Goal: Task Accomplishment & Management: Complete application form

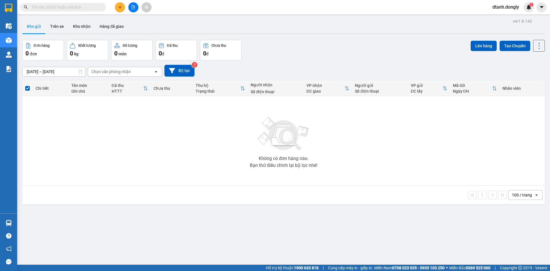
click at [119, 5] on button at bounding box center [120, 7] width 10 height 10
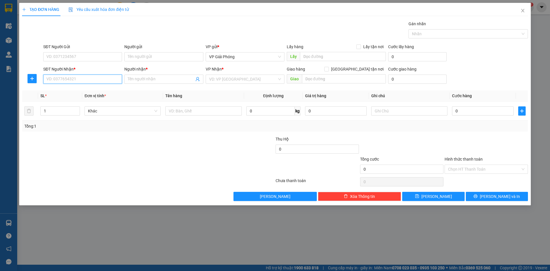
click at [81, 82] on input "SĐT Người Nhận *" at bounding box center [82, 78] width 79 height 9
type input "0926483972"
click at [88, 89] on div "0926483972 - GIANG HG" at bounding box center [83, 90] width 72 height 6
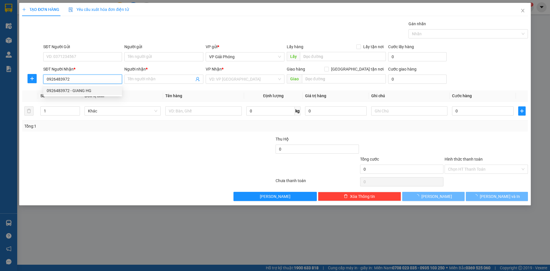
type input "GIANG HG"
checkbox input "true"
type input "[PERSON_NAME]"
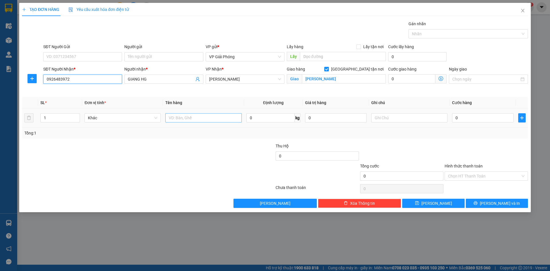
type input "0926483972"
click at [178, 117] on input "text" at bounding box center [203, 117] width 76 height 9
type input "kiện"
click at [466, 121] on input "0" at bounding box center [483, 117] width 62 height 9
type input "4"
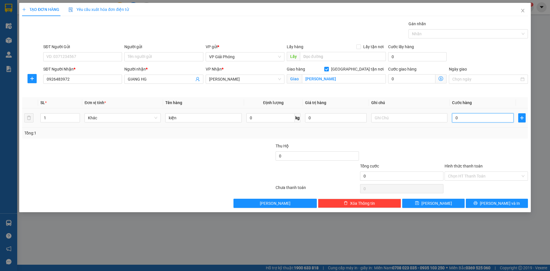
type input "4"
type input "40"
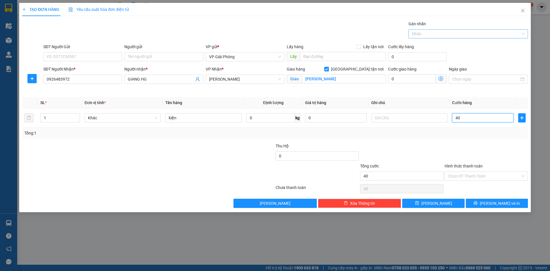
click at [431, 36] on div at bounding box center [465, 33] width 111 height 7
type input "40.000"
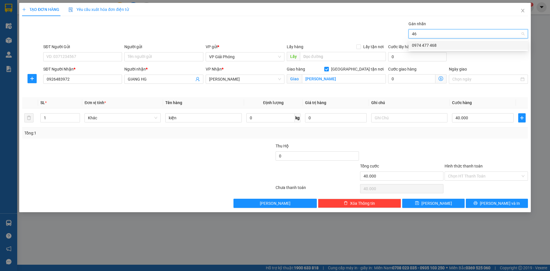
type input "468"
click at [438, 43] on div "0974 477 468" at bounding box center [468, 45] width 113 height 6
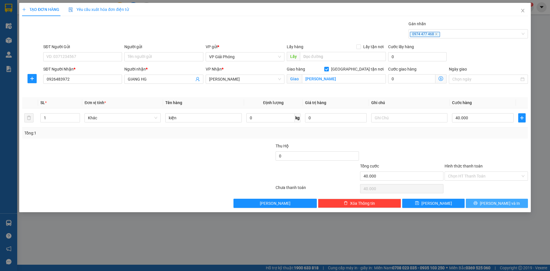
click at [484, 205] on button "[PERSON_NAME] và In" at bounding box center [497, 202] width 62 height 9
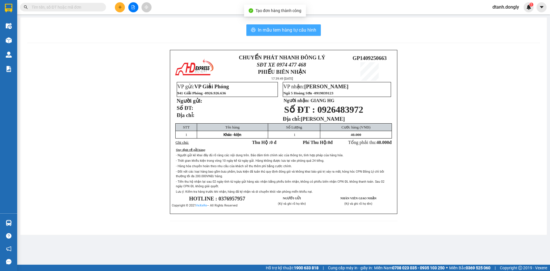
drag, startPoint x: 268, startPoint y: 27, endPoint x: 287, endPoint y: 29, distance: 19.1
click at [269, 27] on span "In mẫu tem hàng tự cấu hình" at bounding box center [287, 29] width 58 height 7
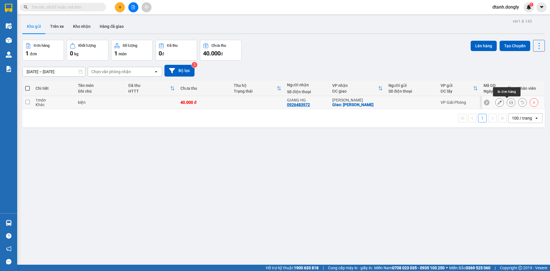
click at [509, 101] on icon at bounding box center [511, 102] width 4 height 4
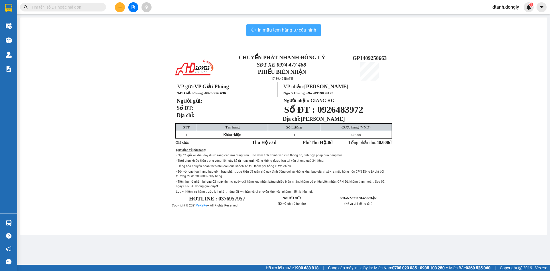
drag, startPoint x: 290, startPoint y: 25, endPoint x: 291, endPoint y: 28, distance: 3.1
click at [289, 26] on button "In mẫu tem hàng tự cấu hình" at bounding box center [283, 29] width 74 height 11
